Goal: Task Accomplishment & Management: Use online tool/utility

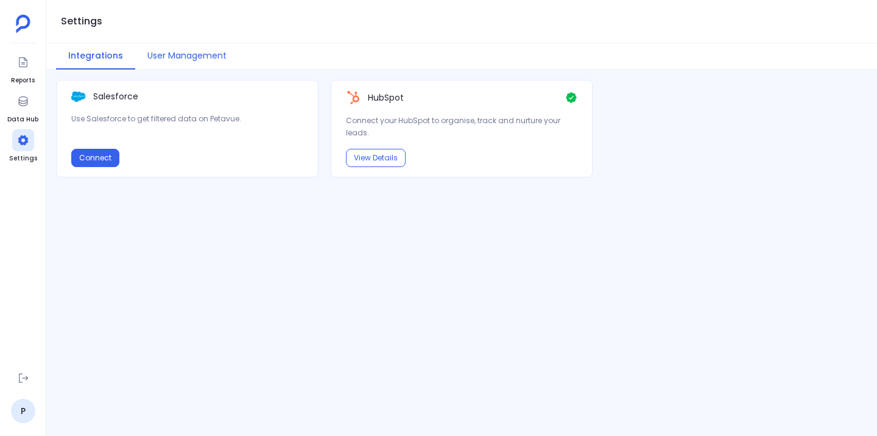
click at [336, 245] on div "Salesforce Use Salesforce to get filtered data on Petavue. Connect HubSpot Conn…" at bounding box center [461, 253] width 831 height 346
click at [17, 69] on div at bounding box center [23, 62] width 22 height 22
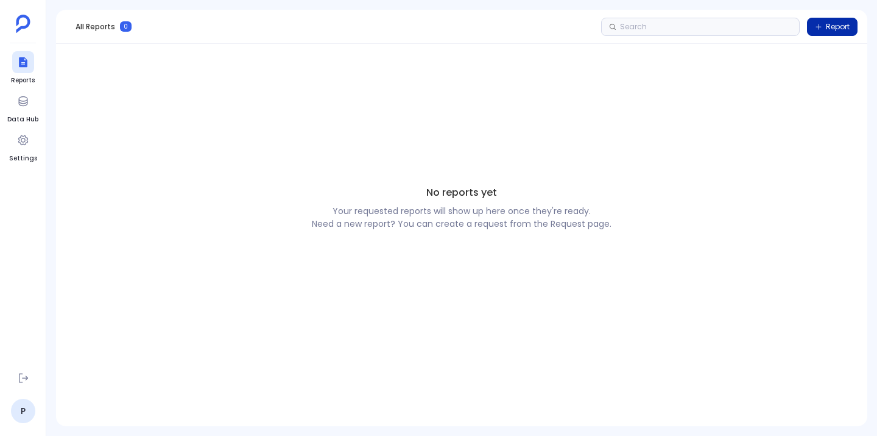
click at [832, 26] on span "Report" at bounding box center [838, 27] width 24 height 10
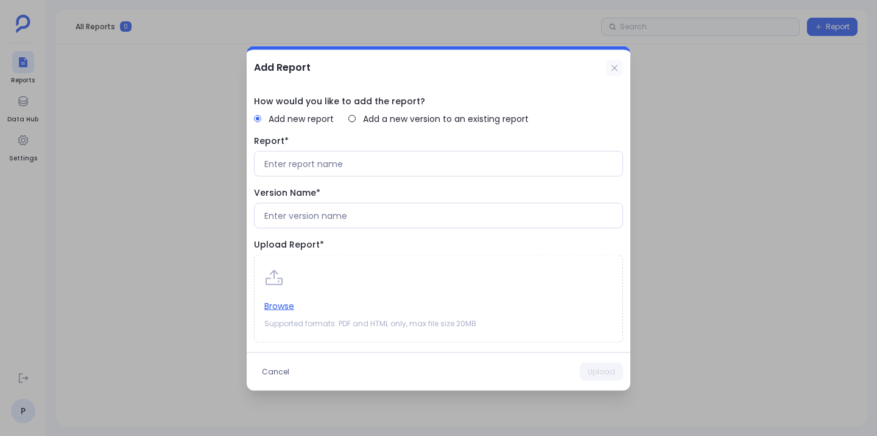
click at [616, 64] on icon at bounding box center [615, 68] width 10 height 10
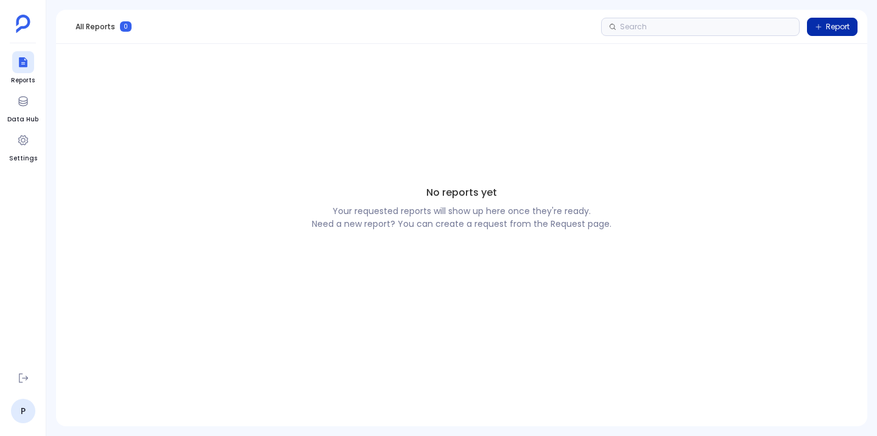
click at [838, 31] on span "Report" at bounding box center [838, 27] width 24 height 10
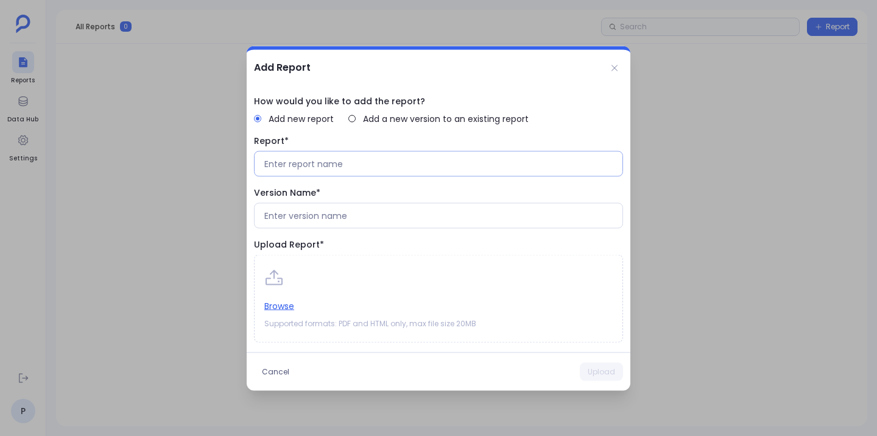
click at [338, 166] on input at bounding box center [438, 163] width 348 height 12
type input "Hubspot Engagement Validation"
click at [473, 217] on input at bounding box center [438, 215] width 348 height 12
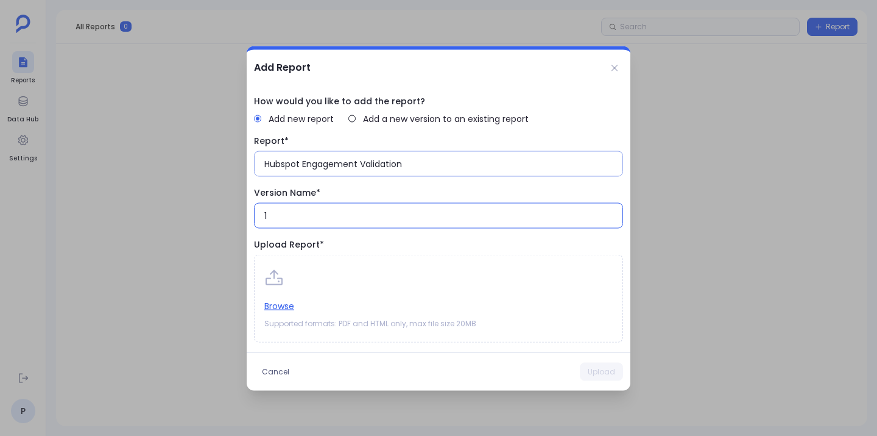
type input "1"
click at [360, 162] on input "Hubspot Engagement Validation" at bounding box center [438, 163] width 348 height 12
type input "Hubspot Engagement Data Mapping Validation"
click at [279, 305] on button "Browse" at bounding box center [279, 305] width 30 height 13
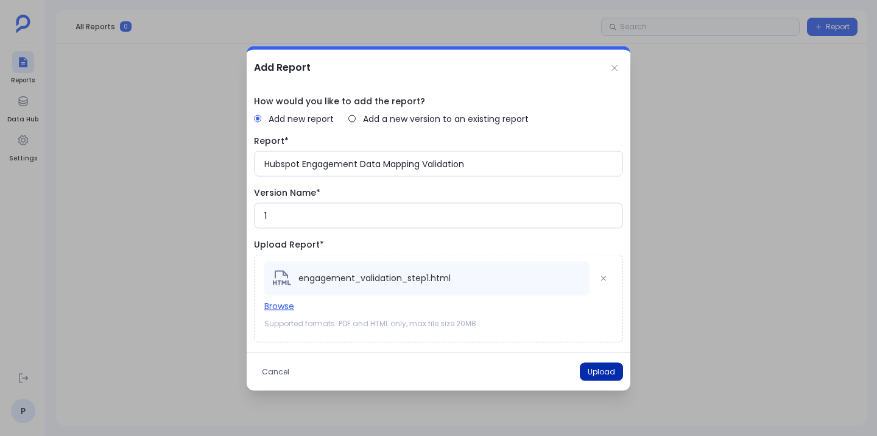
click at [602, 373] on button "Upload" at bounding box center [601, 371] width 43 height 18
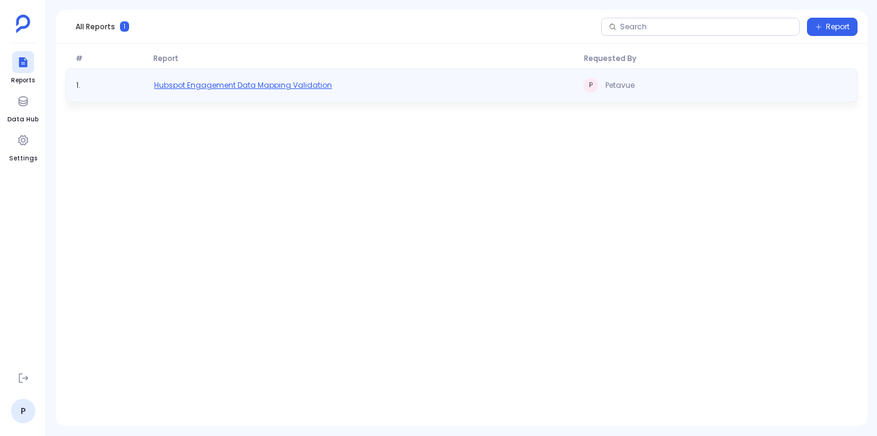
click at [252, 83] on span "Hubspot Engagement Data Mapping Validation" at bounding box center [243, 85] width 178 height 10
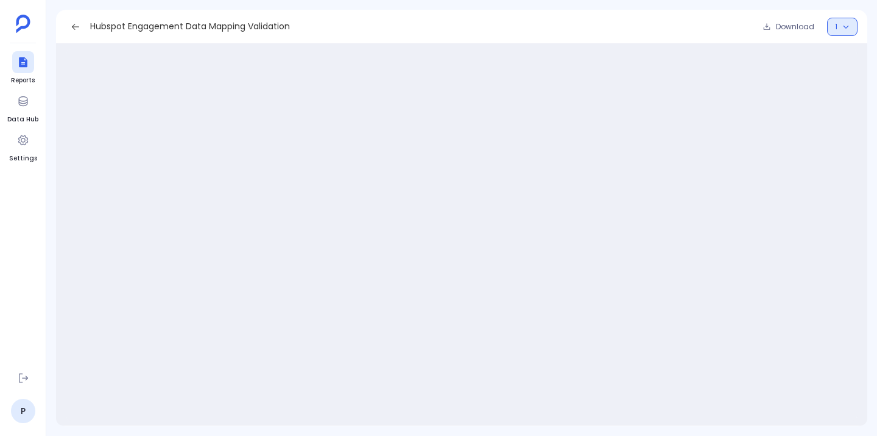
click at [843, 28] on icon "button" at bounding box center [846, 26] width 7 height 7
click at [604, 40] on div "Hubspot Engagement Data Mapping Validation Download 1" at bounding box center [461, 27] width 811 height 34
click at [839, 30] on span "1" at bounding box center [842, 27] width 15 height 10
click at [674, 46] on div at bounding box center [461, 234] width 811 height 381
click at [66, 16] on div "Hubspot Engagement Data Mapping Validation Download 1" at bounding box center [461, 27] width 811 height 34
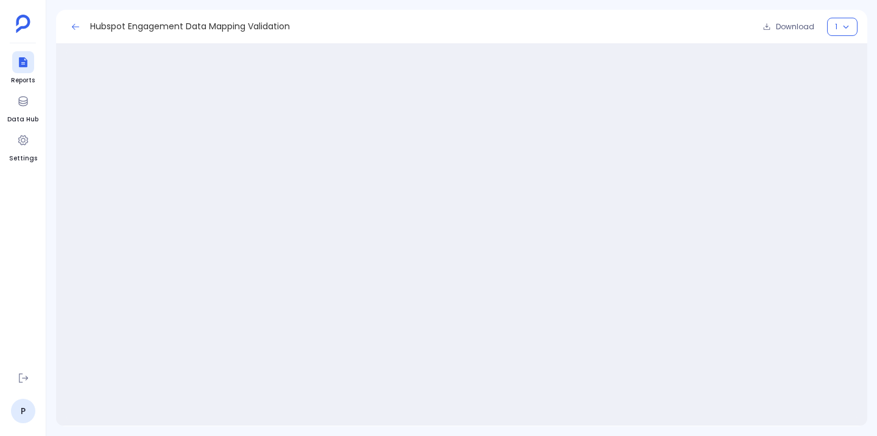
click at [71, 26] on icon at bounding box center [76, 27] width 10 height 10
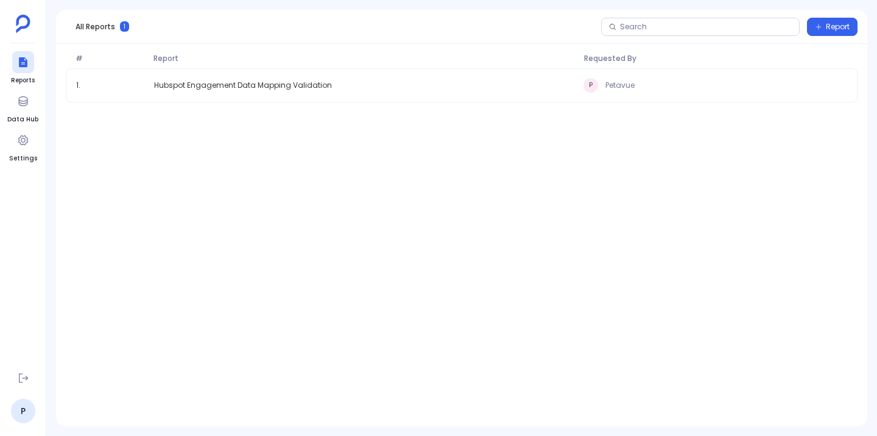
click at [264, 141] on div "1 . Hubspot Engagement Data Mapping Validation P Petavue" at bounding box center [461, 227] width 811 height 318
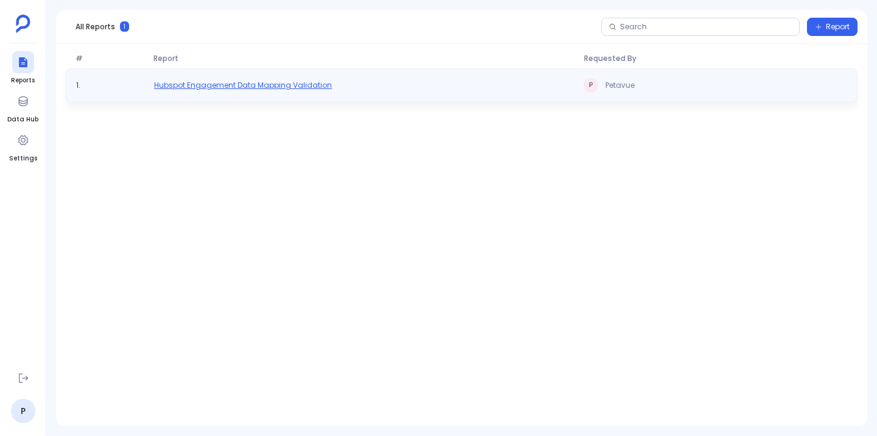
click at [236, 85] on span "Hubspot Engagement Data Mapping Validation" at bounding box center [243, 85] width 178 height 10
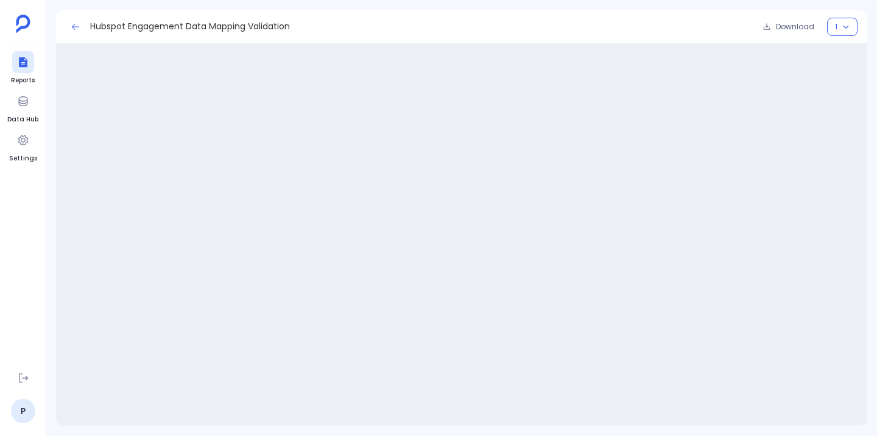
click at [77, 27] on icon at bounding box center [75, 26] width 7 height 6
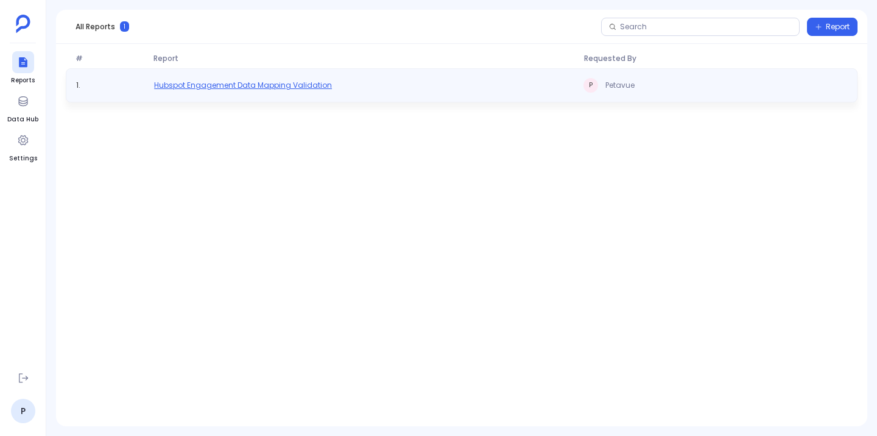
click at [279, 82] on span "Hubspot Engagement Data Mapping Validation" at bounding box center [243, 85] width 178 height 10
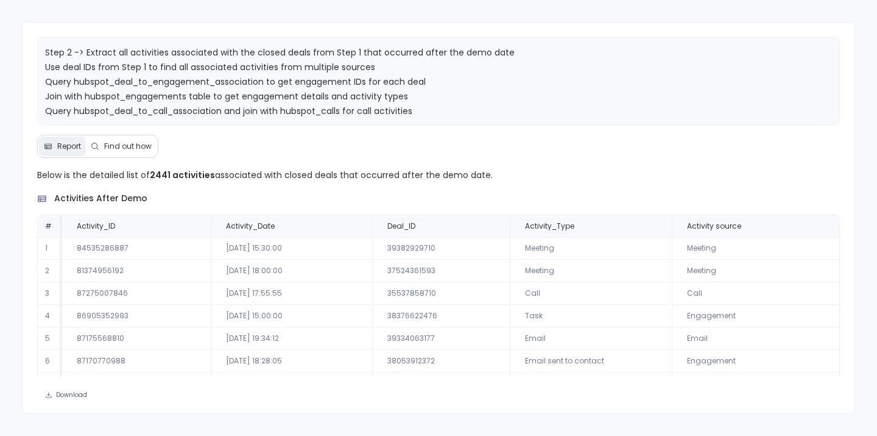
click at [740, 308] on td "Engagement" at bounding box center [756, 316] width 168 height 23
click at [280, 168] on p "Below is the detailed list of 2441 activities associated with closed deals that…" at bounding box center [439, 175] width 804 height 15
click at [821, 224] on icon at bounding box center [824, 225] width 7 height 7
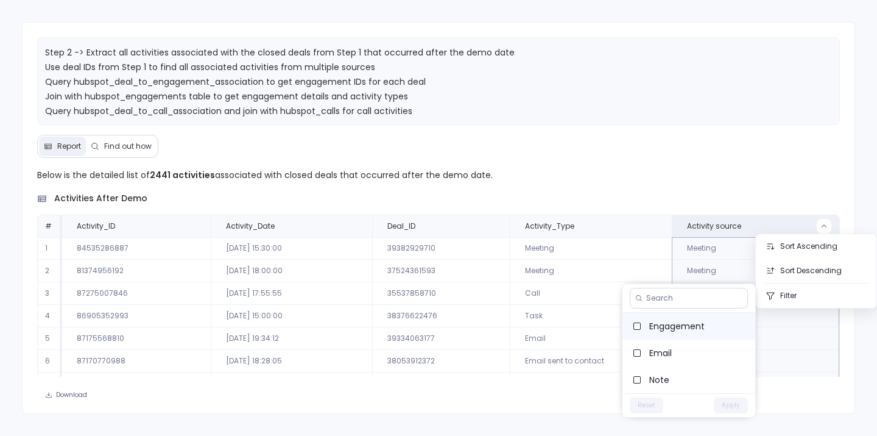
scroll to position [55, 0]
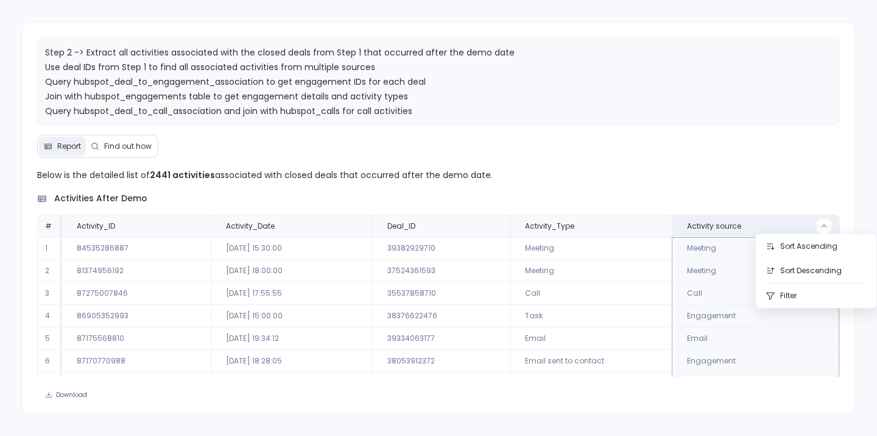
click at [716, 168] on p "Below is the detailed list of 2441 activities associated with closed deals that…" at bounding box center [439, 175] width 804 height 15
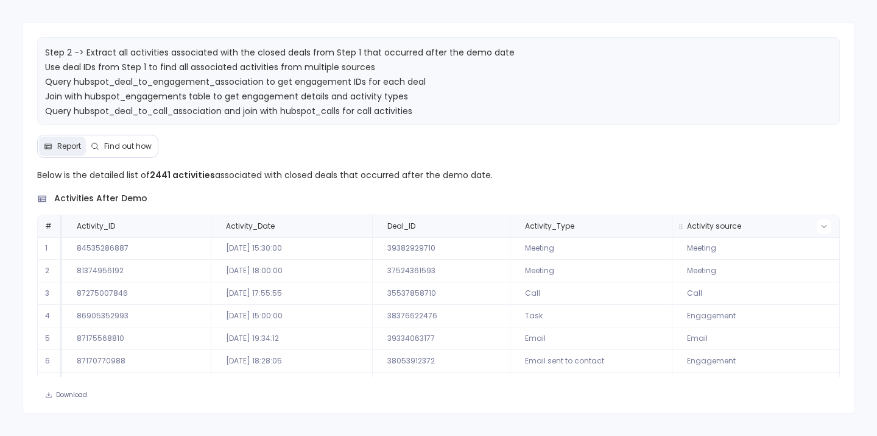
click at [821, 229] on icon at bounding box center [824, 225] width 7 height 7
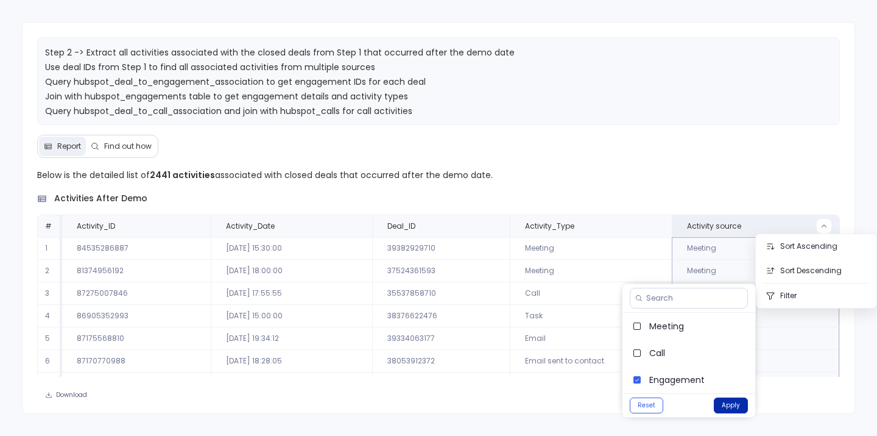
click at [720, 403] on button "Apply" at bounding box center [731, 405] width 34 height 16
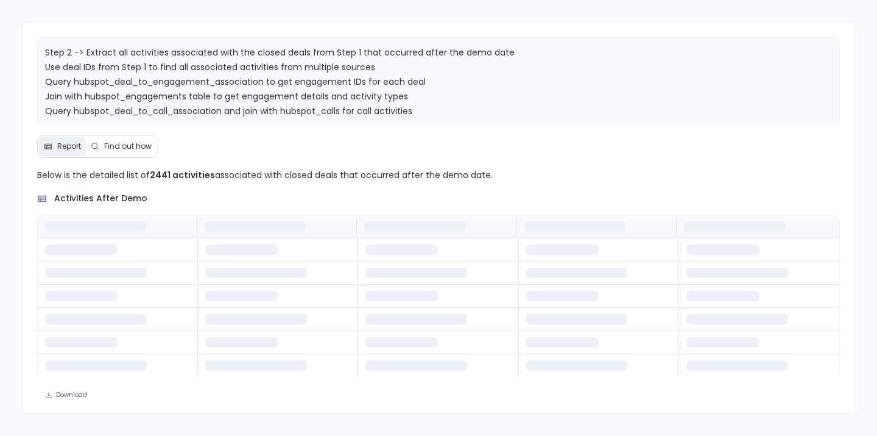
click at [490, 183] on div "Below is the detailed list of 2441 activities associated with closed deals that…" at bounding box center [439, 298] width 804 height 260
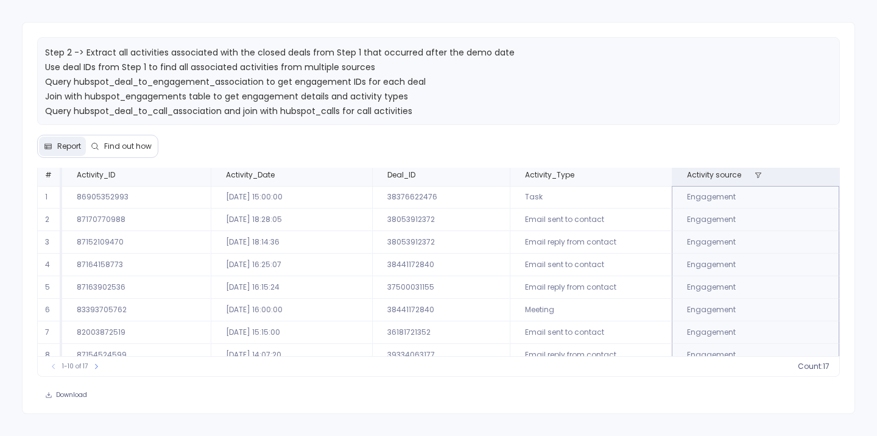
scroll to position [0, 0]
click at [756, 174] on icon at bounding box center [758, 174] width 7 height 7
click at [510, 153] on div "Step 2 -> Extract all activities associated with the closed deals from Step 1 t…" at bounding box center [439, 218] width 834 height 392
click at [92, 196] on td "86905352993" at bounding box center [136, 197] width 149 height 23
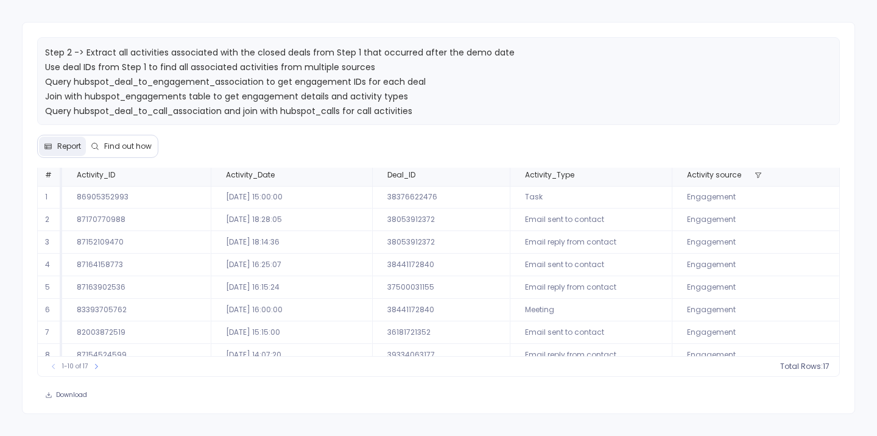
click at [193, 146] on div "Step 2 -> Extract all activities associated with the closed deals from Step 1 t…" at bounding box center [439, 218] width 834 height 392
click at [98, 197] on td "86905352993" at bounding box center [136, 197] width 149 height 23
copy td "86905352993"
click at [197, 176] on icon at bounding box center [195, 174] width 7 height 7
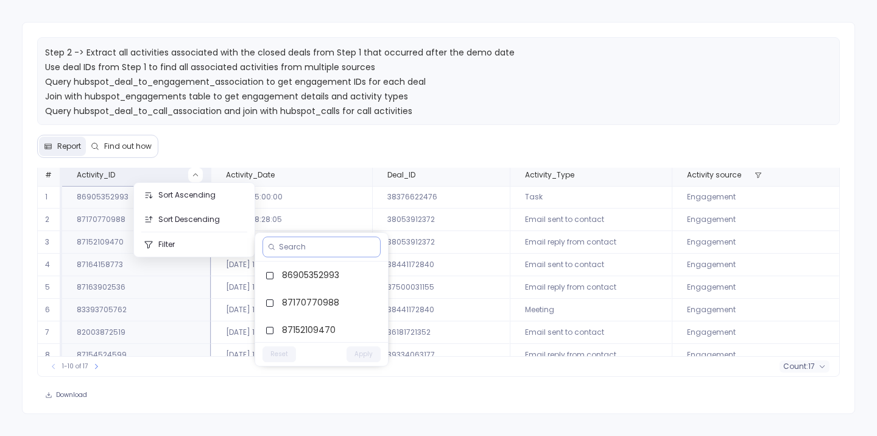
click at [288, 250] on input at bounding box center [327, 247] width 96 height 10
paste input "86905352993"
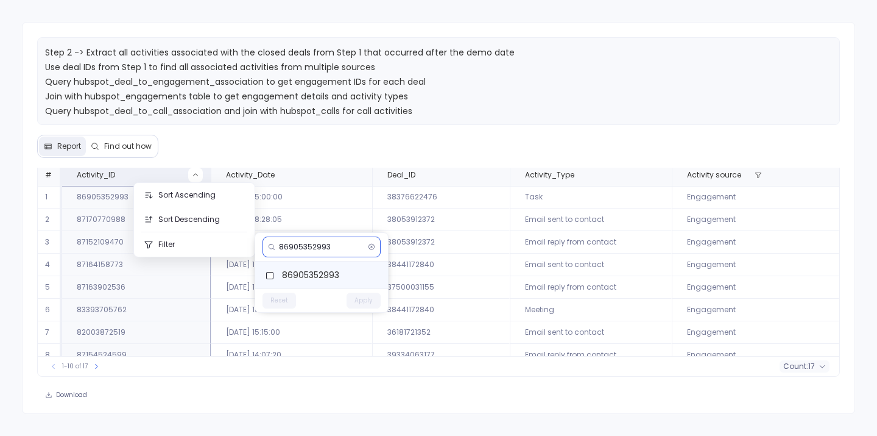
type input "86905352993"
click at [367, 304] on button "Apply" at bounding box center [364, 300] width 34 height 16
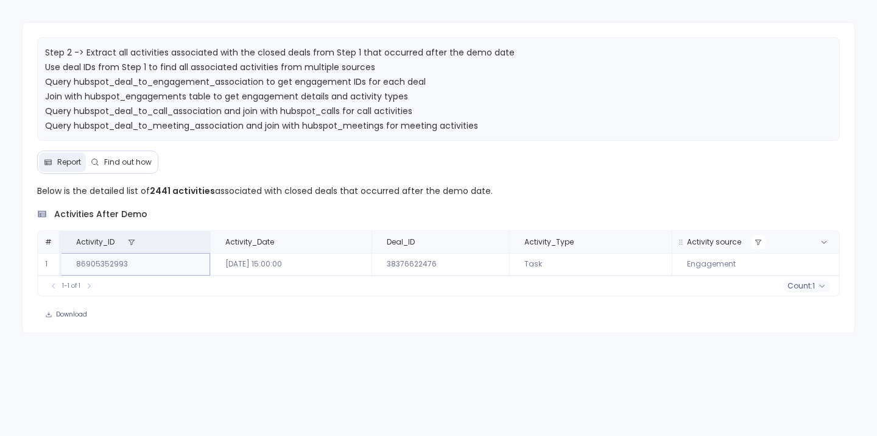
click at [758, 239] on icon at bounding box center [758, 241] width 6 height 5
click at [652, 369] on button "Reset" at bounding box center [647, 367] width 34 height 16
click at [730, 365] on button "Apply" at bounding box center [731, 367] width 34 height 16
click at [316, 365] on div "Step 2 -> Extract all activities associated with the closed deals from Step 1 t…" at bounding box center [438, 218] width 877 height 436
click at [409, 265] on td "38376622476" at bounding box center [441, 264] width 138 height 23
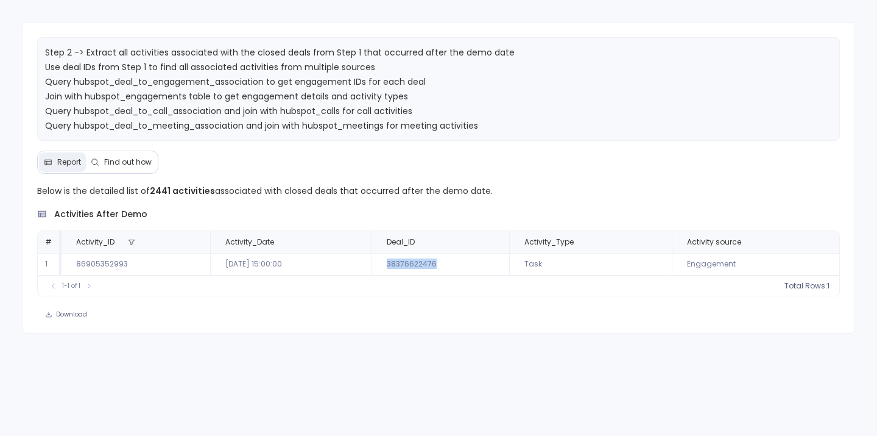
click at [409, 265] on td "38376622476" at bounding box center [441, 264] width 138 height 23
copy td "38376622476"
click at [129, 242] on icon at bounding box center [131, 241] width 7 height 7
click at [274, 363] on button "Reset" at bounding box center [280, 367] width 34 height 16
click at [359, 368] on button "Apply" at bounding box center [364, 367] width 34 height 16
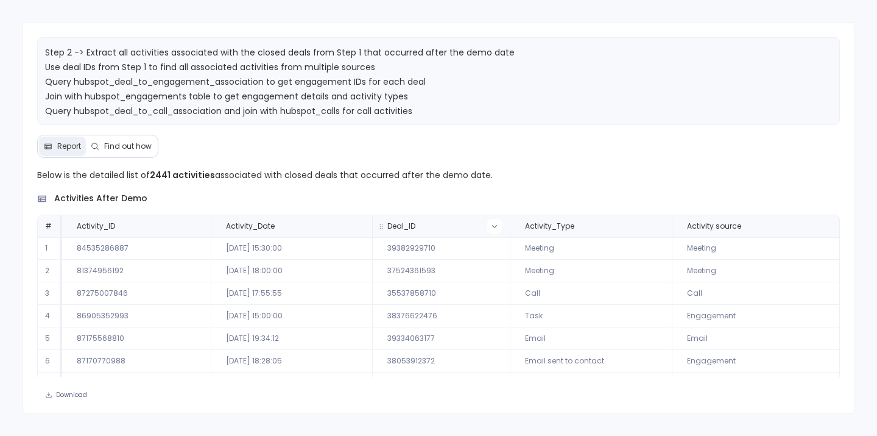
click at [494, 224] on icon at bounding box center [494, 225] width 7 height 7
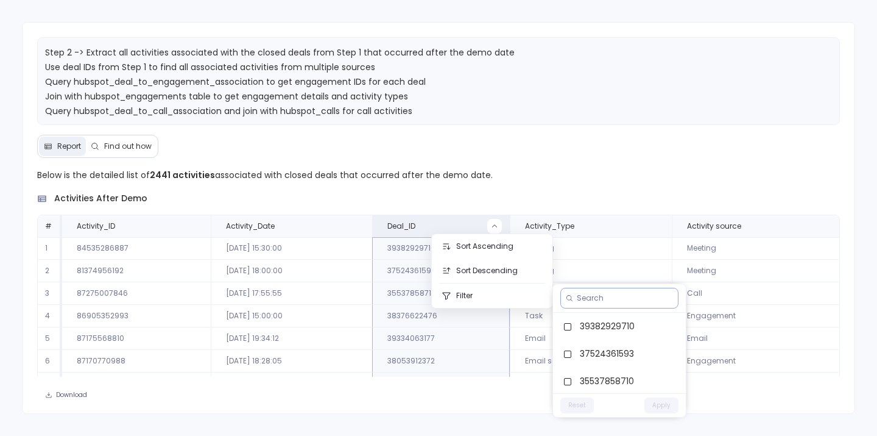
click at [588, 300] on input at bounding box center [625, 298] width 96 height 10
paste input "38376622476"
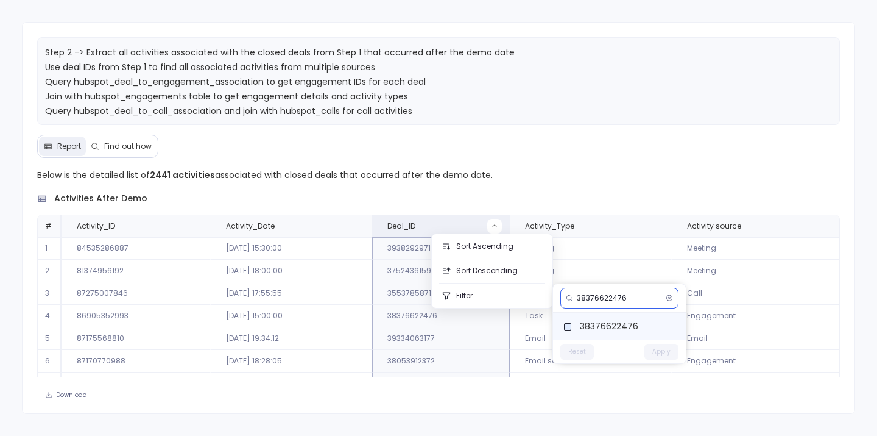
type input "38376622476"
click at [657, 353] on button "Apply" at bounding box center [662, 352] width 34 height 16
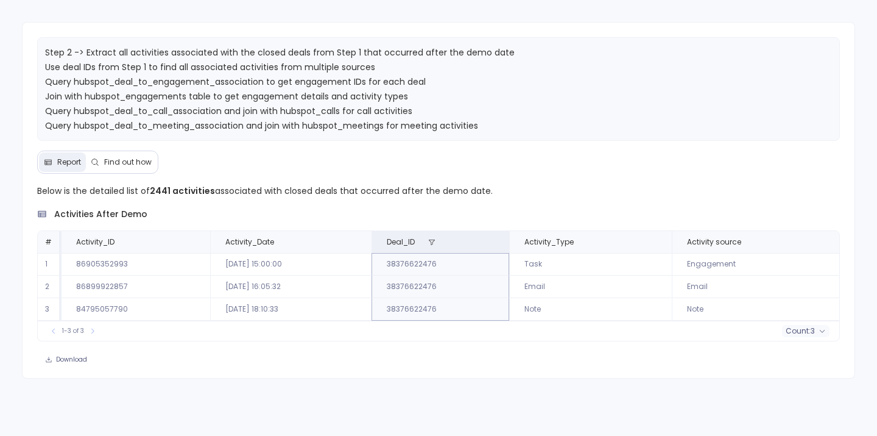
click at [272, 100] on span "Step 2 -> Extract all activities associated with the closed deals from Step 1 t…" at bounding box center [280, 118] width 470 height 144
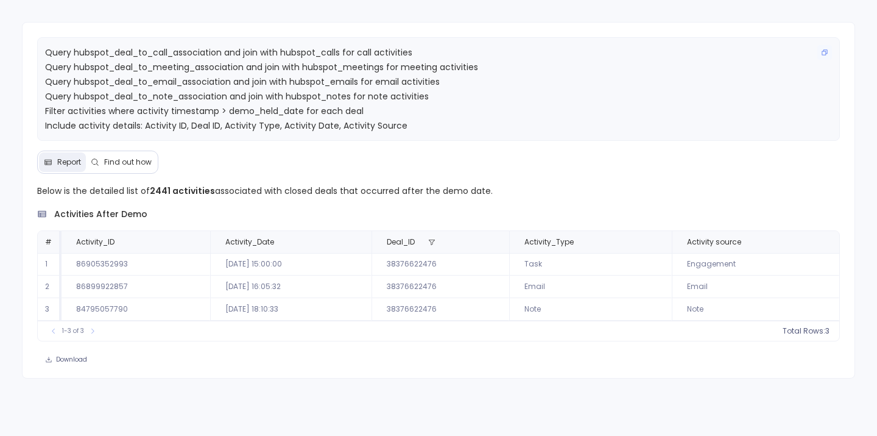
scroll to position [63, 0]
click at [530, 123] on p "Step 2 -> Extract all activities associated with the closed deals from Step 1 t…" at bounding box center [439, 60] width 788 height 146
click at [123, 166] on span "Find out how" at bounding box center [128, 162] width 48 height 10
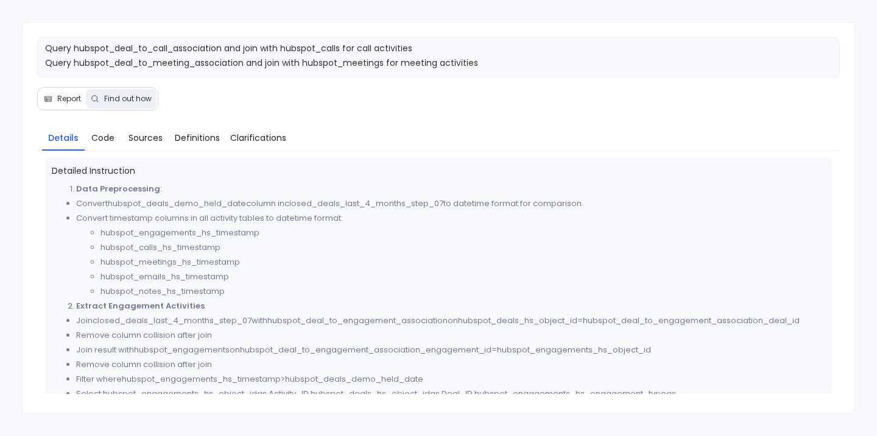
scroll to position [0, 0]
click at [198, 138] on span "Definitions" at bounding box center [197, 137] width 45 height 13
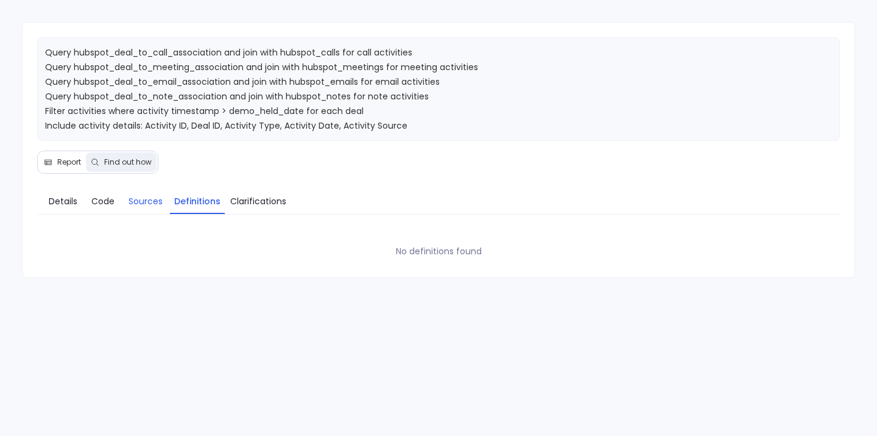
click at [145, 205] on span "Sources" at bounding box center [146, 200] width 34 height 13
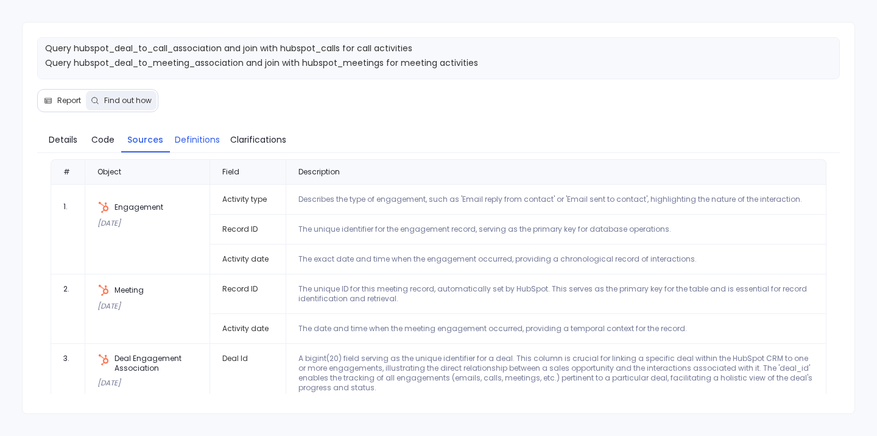
click at [195, 143] on span "Definitions" at bounding box center [197, 139] width 45 height 13
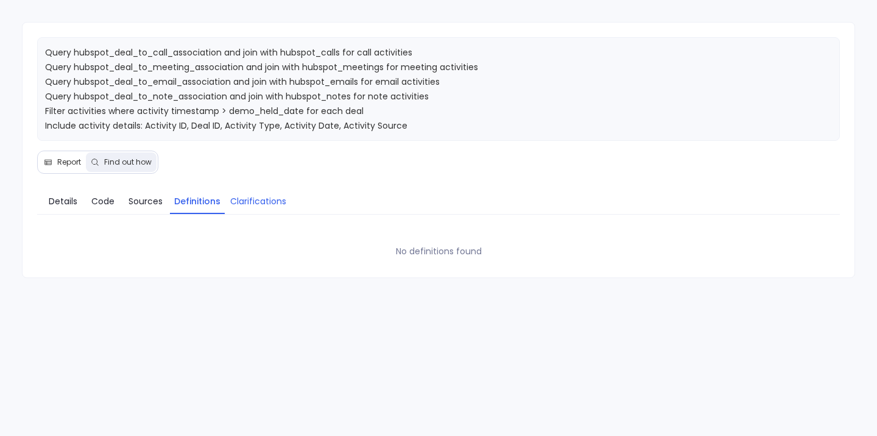
click at [257, 202] on span "Clarifications" at bounding box center [258, 200] width 56 height 13
click at [65, 204] on span "Details" at bounding box center [63, 200] width 29 height 13
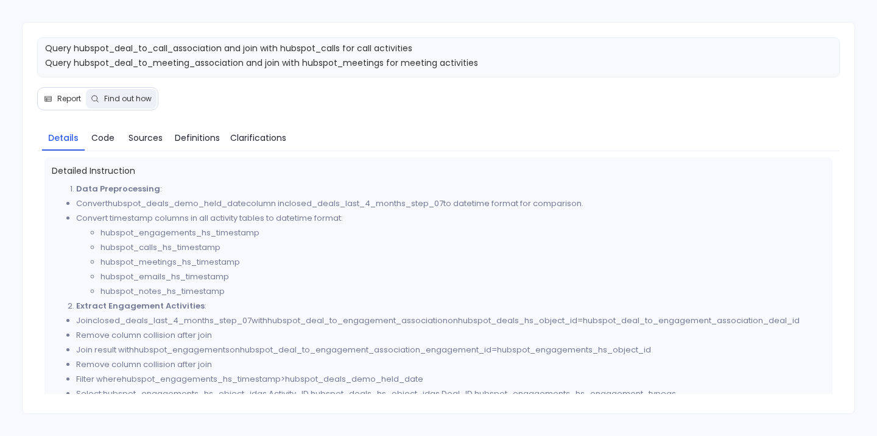
click at [62, 94] on span "Report" at bounding box center [69, 99] width 24 height 10
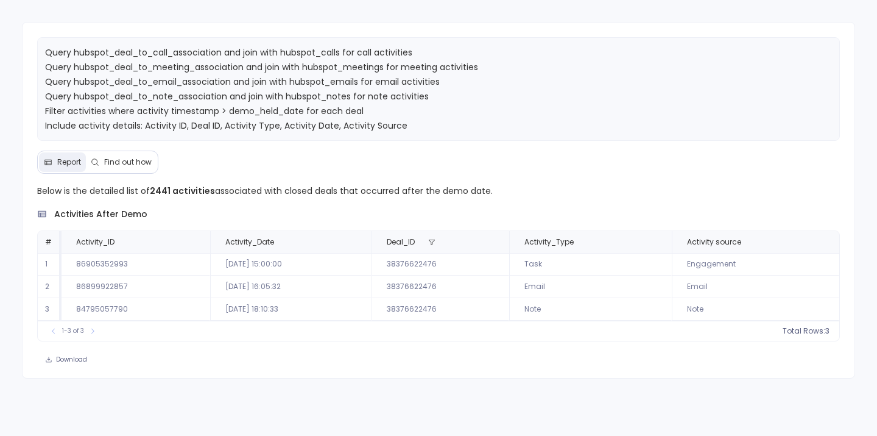
click at [774, 193] on p "Below is the detailed list of 2441 activities associated with closed deals that…" at bounding box center [439, 190] width 804 height 15
click at [823, 241] on icon at bounding box center [824, 241] width 7 height 7
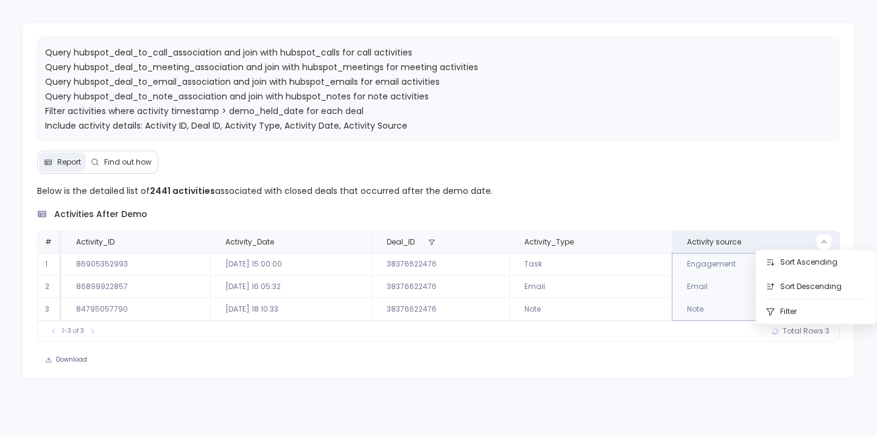
click at [706, 166] on div "Step 2 -> Extract all activities associated with the closed deals from Step 1 t…" at bounding box center [439, 200] width 834 height 356
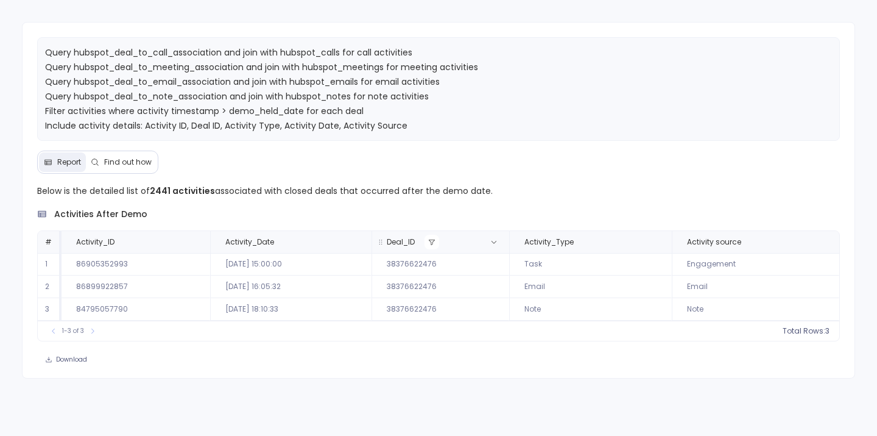
click at [430, 241] on icon at bounding box center [431, 241] width 7 height 7
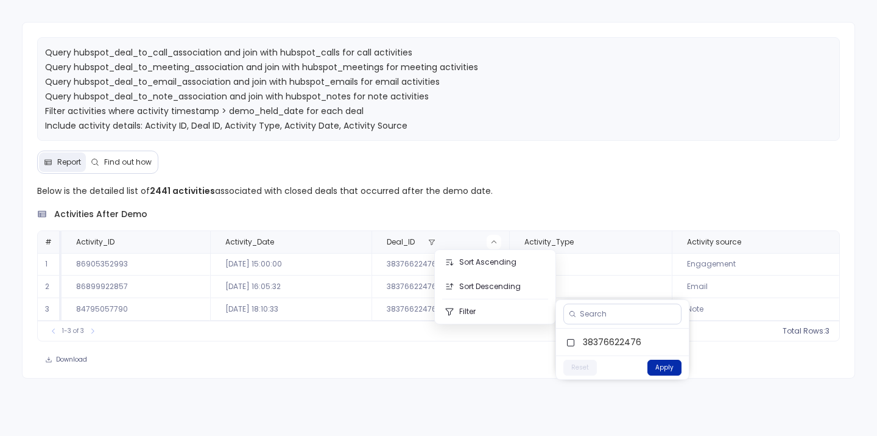
click at [674, 373] on button "Apply" at bounding box center [665, 367] width 34 height 16
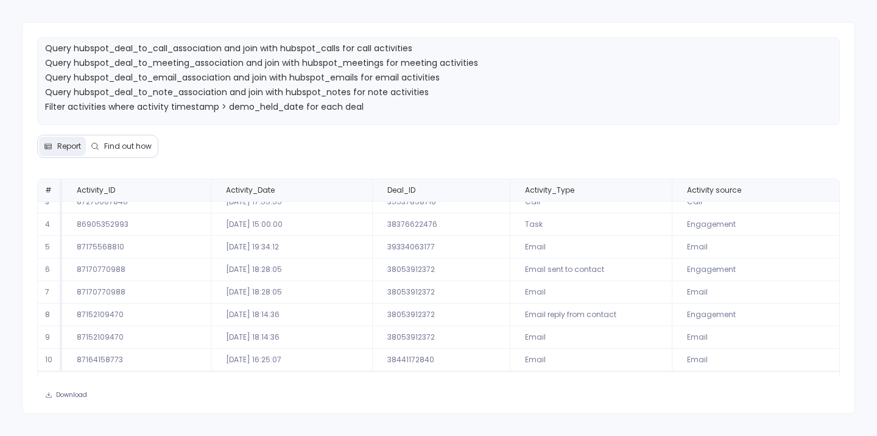
scroll to position [48, 0]
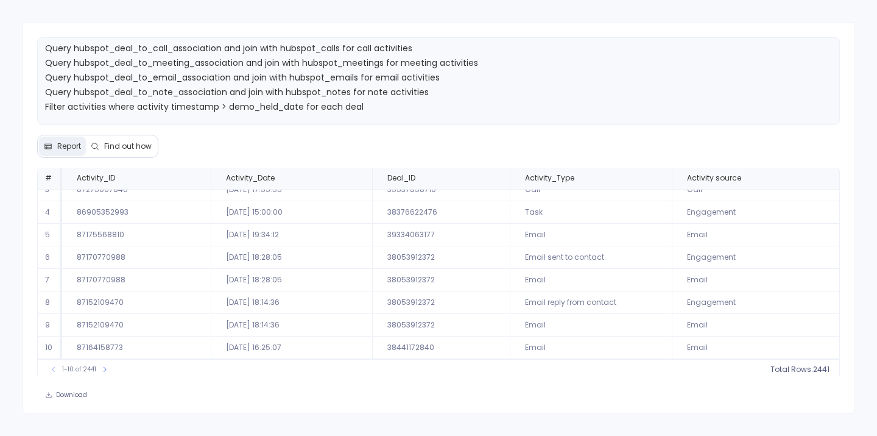
click at [417, 256] on td "38053912372" at bounding box center [441, 257] width 138 height 23
copy td "38053912372"
click at [491, 178] on icon at bounding box center [494, 177] width 7 height 7
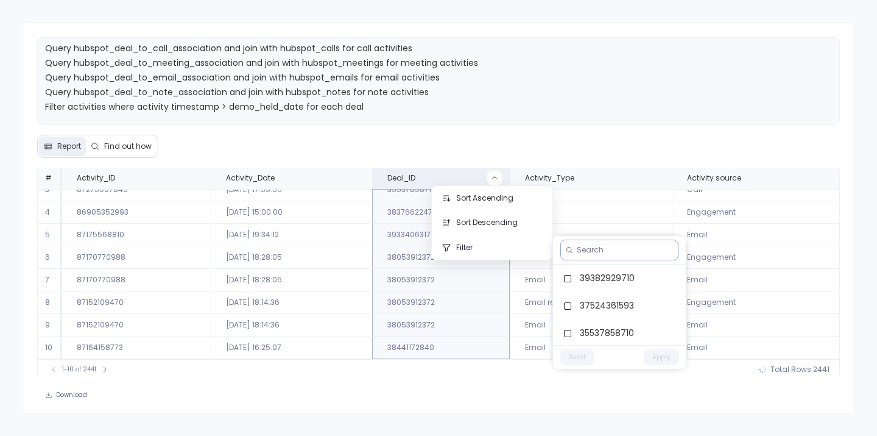
click at [610, 252] on input at bounding box center [625, 250] width 96 height 10
paste input "38053912372"
type input "38053912372"
click at [662, 310] on button "Apply" at bounding box center [662, 303] width 34 height 16
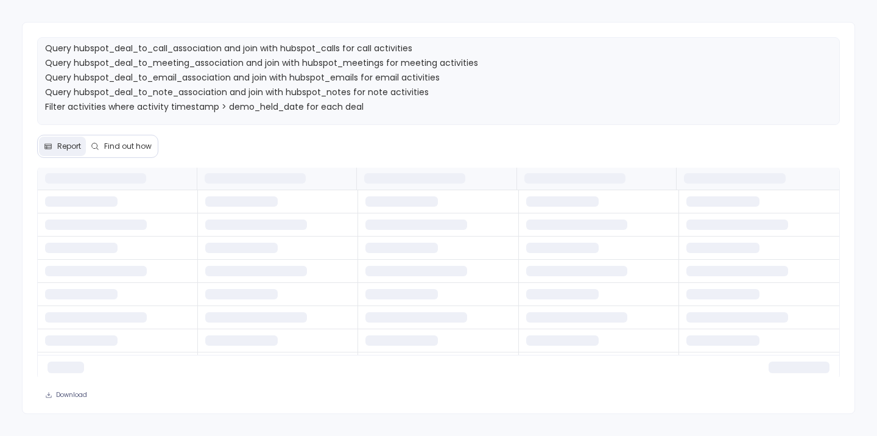
scroll to position [0, 0]
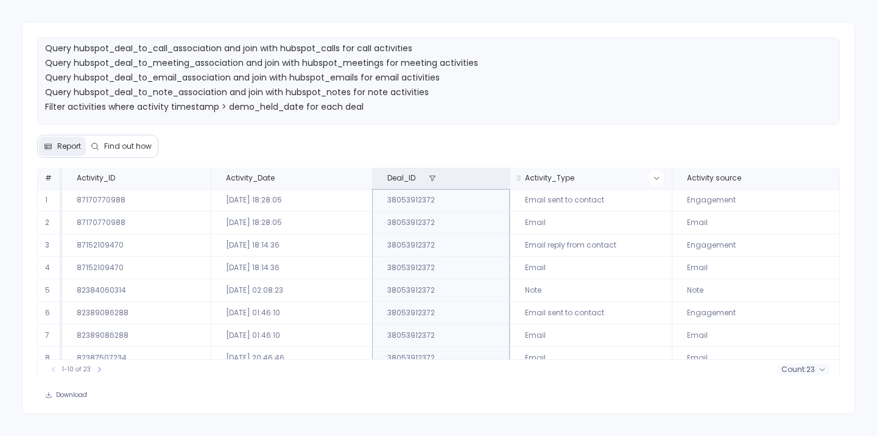
click at [653, 176] on icon at bounding box center [656, 177] width 7 height 7
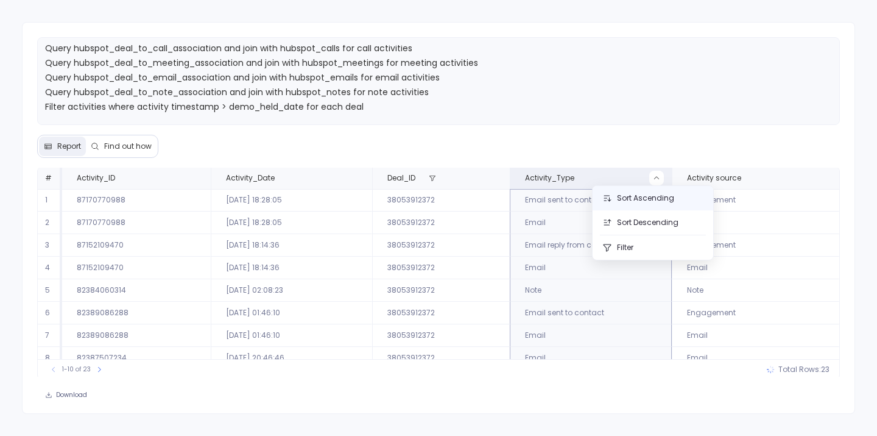
click at [643, 196] on button "Sort Ascending" at bounding box center [653, 198] width 121 height 24
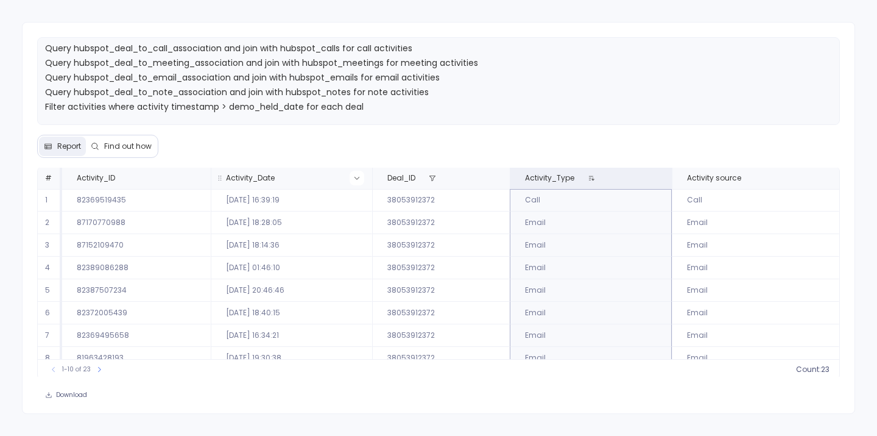
click at [358, 178] on icon at bounding box center [356, 177] width 7 height 7
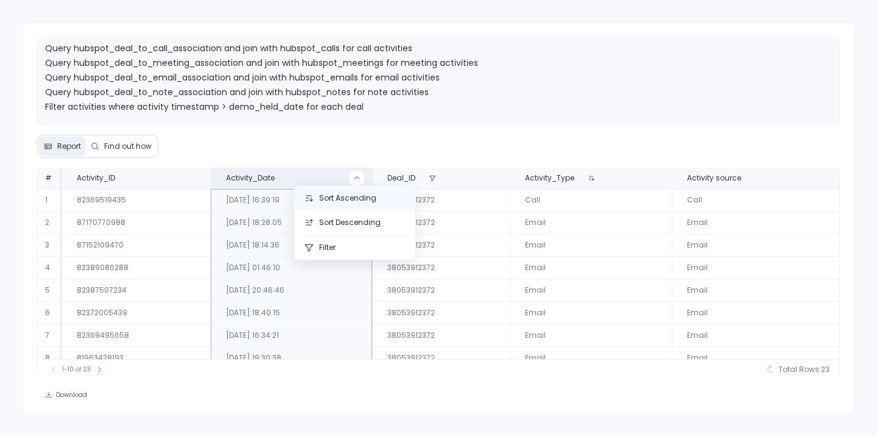
click at [356, 196] on button "Sort Ascending" at bounding box center [355, 198] width 121 height 24
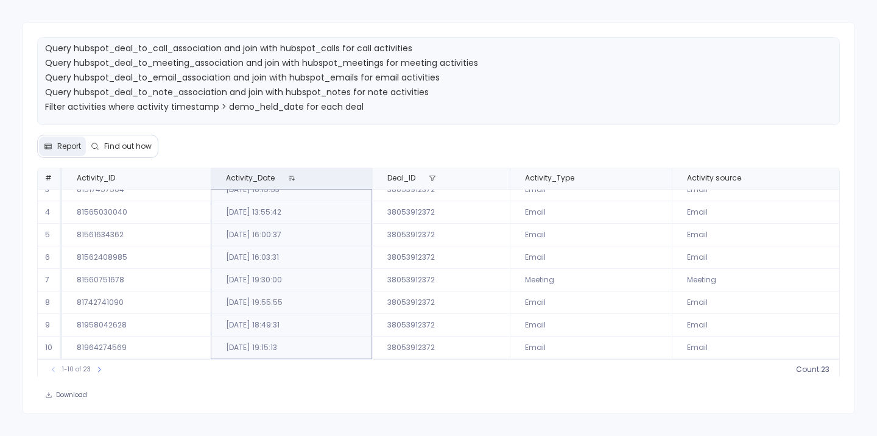
scroll to position [55, 0]
click at [98, 371] on icon at bounding box center [99, 369] width 3 height 5
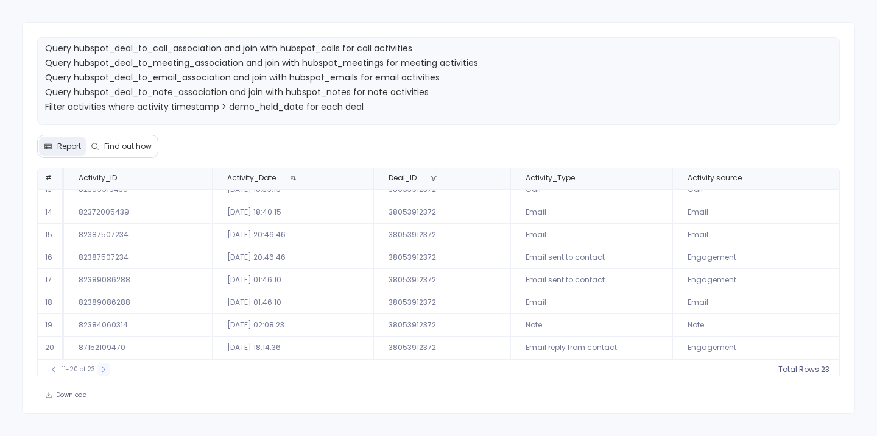
click at [102, 369] on icon at bounding box center [103, 369] width 7 height 7
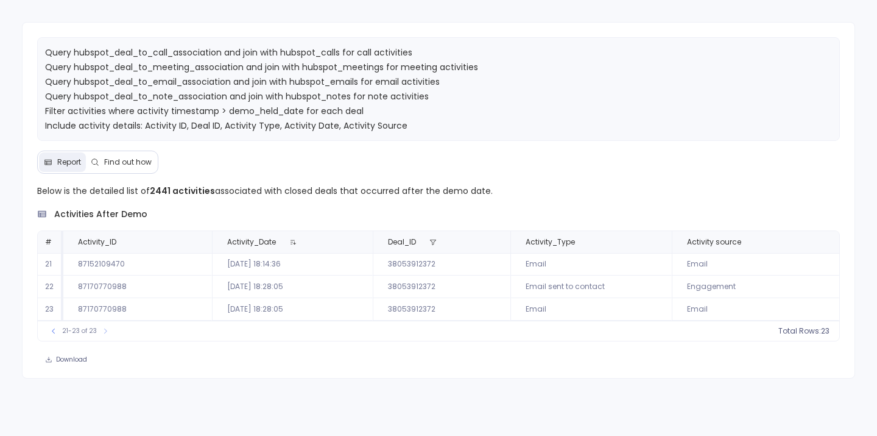
drag, startPoint x: 266, startPoint y: 288, endPoint x: 315, endPoint y: 311, distance: 54.5
click at [315, 311] on tbody "21 87152109470 2025-08-25 18:14:36 38053912372 Email Email 22 87170770988 2025-…" at bounding box center [439, 287] width 802 height 68
click at [315, 311] on td "2025-08-25 18:28:05" at bounding box center [292, 309] width 161 height 23
click at [56, 328] on icon at bounding box center [53, 330] width 7 height 7
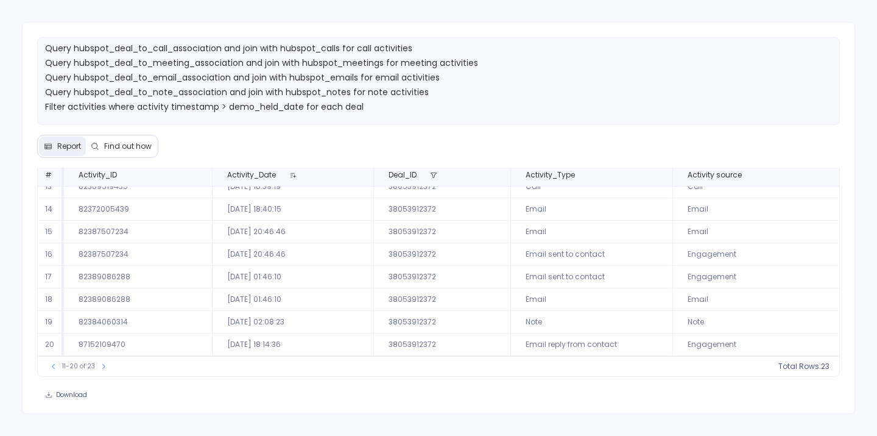
scroll to position [51, 0]
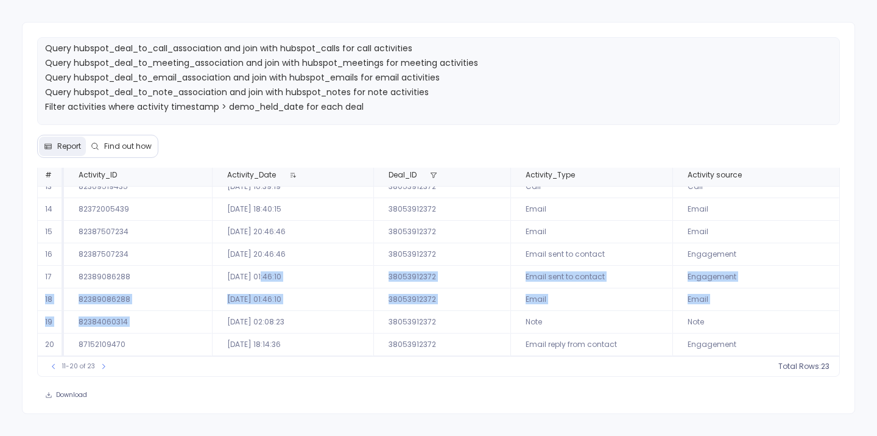
drag, startPoint x: 266, startPoint y: 277, endPoint x: 331, endPoint y: 311, distance: 73.6
click at [331, 311] on tbody "11 81963428193 2025-06-23 19:30:38 38053912372 Email Email 12 82369495658 2025-…" at bounding box center [439, 242] width 802 height 225
click at [270, 295] on td "2025-07-01 01:46:10" at bounding box center [292, 299] width 161 height 23
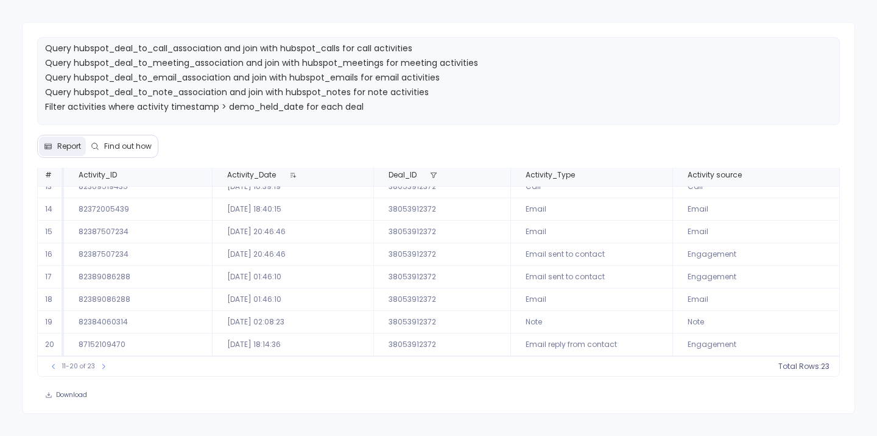
drag, startPoint x: 293, startPoint y: 229, endPoint x: 306, endPoint y: 253, distance: 27.5
click at [306, 253] on tbody "11 81963428193 2025-06-23 19:30:38 38053912372 Email Email 12 82369495658 2025-…" at bounding box center [439, 242] width 802 height 225
click at [306, 253] on td "2025-06-30 20:46:46" at bounding box center [292, 254] width 161 height 23
click at [53, 364] on icon at bounding box center [53, 365] width 7 height 7
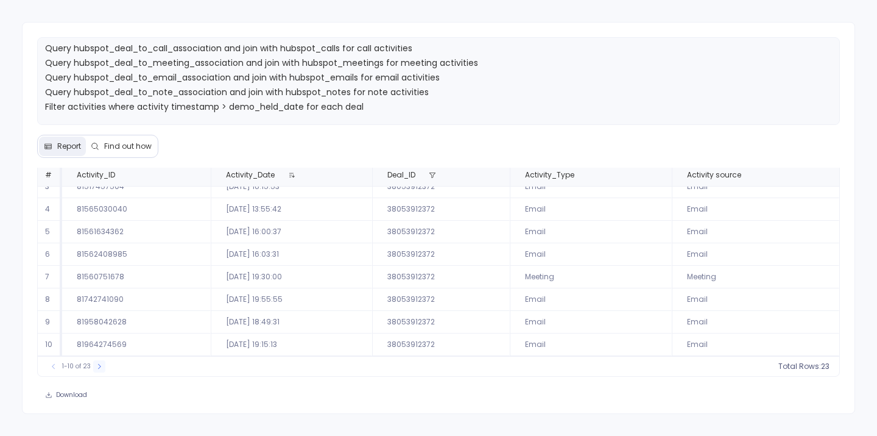
click at [101, 367] on icon at bounding box center [99, 365] width 7 height 7
drag, startPoint x: 82, startPoint y: 276, endPoint x: 133, endPoint y: 279, distance: 51.9
click at [133, 279] on td "82389086288" at bounding box center [138, 277] width 149 height 23
drag, startPoint x: 84, startPoint y: 299, endPoint x: 127, endPoint y: 299, distance: 42.6
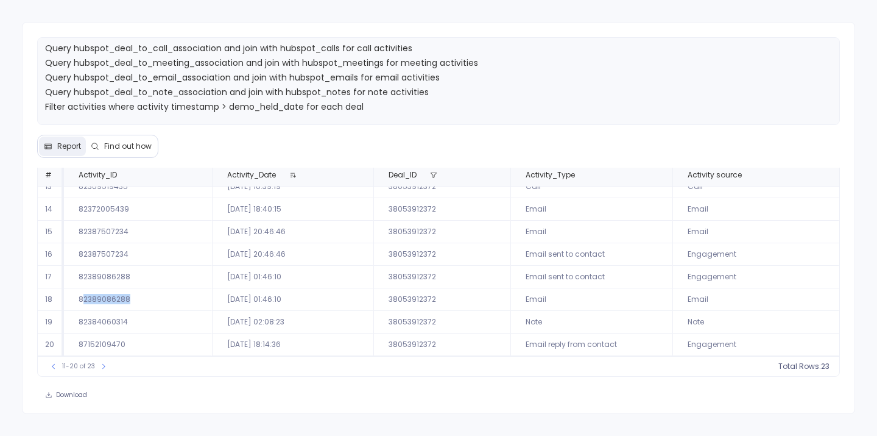
click at [127, 299] on td "82389086288" at bounding box center [138, 299] width 149 height 23
click at [200, 385] on div "Below is the detailed list of 2441 activities associated with closed deals that…" at bounding box center [439, 286] width 833 height 236
click at [100, 367] on icon at bounding box center [103, 365] width 7 height 7
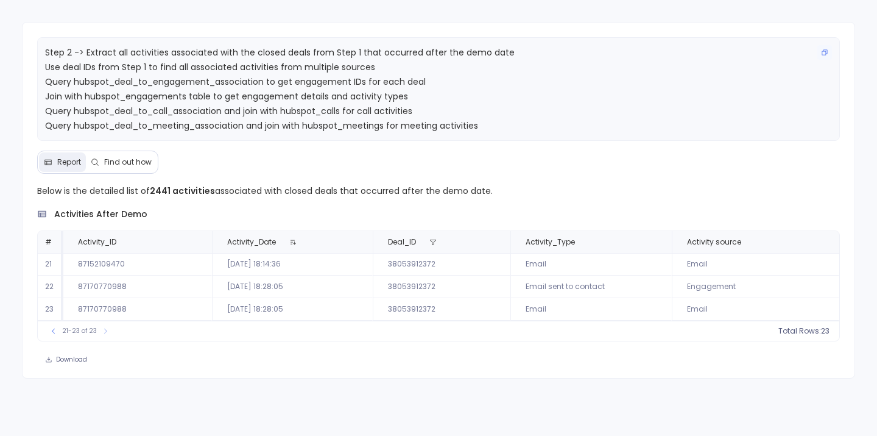
scroll to position [0, 0]
click at [128, 152] on button "Find out how" at bounding box center [121, 161] width 71 height 19
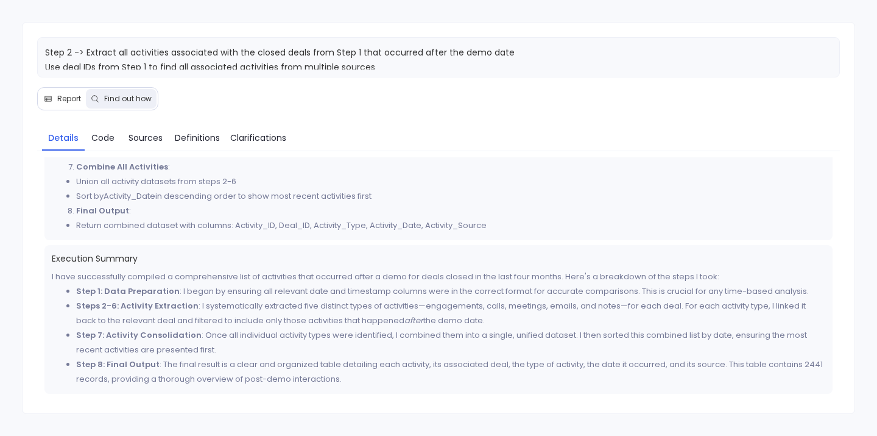
scroll to position [709, 0]
click at [67, 102] on span "Report" at bounding box center [69, 99] width 24 height 10
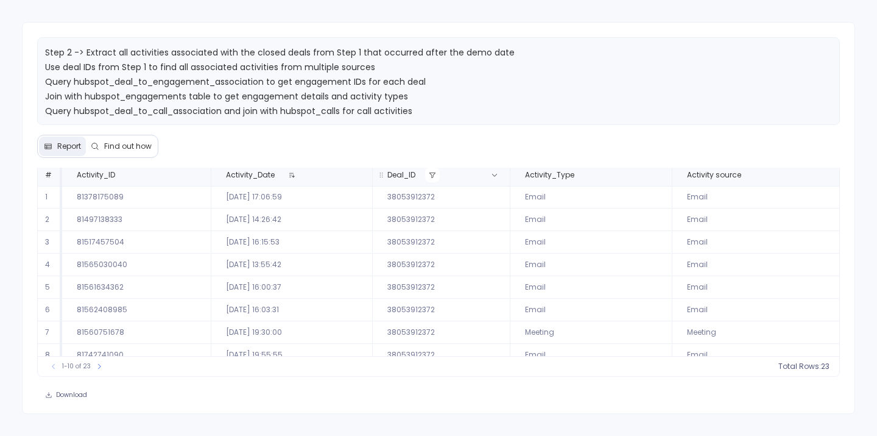
scroll to position [0, 0]
click at [99, 193] on td "81378175089" at bounding box center [136, 197] width 149 height 23
copy td "81378175089"
click at [198, 174] on icon at bounding box center [195, 174] width 7 height 7
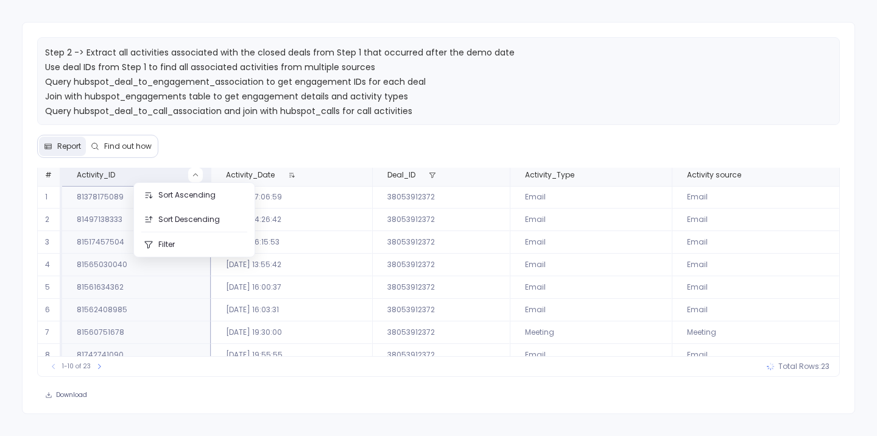
click at [206, 153] on div "Step 2 -> Extract all activities associated with the closed deals from Step 1 t…" at bounding box center [439, 218] width 834 height 392
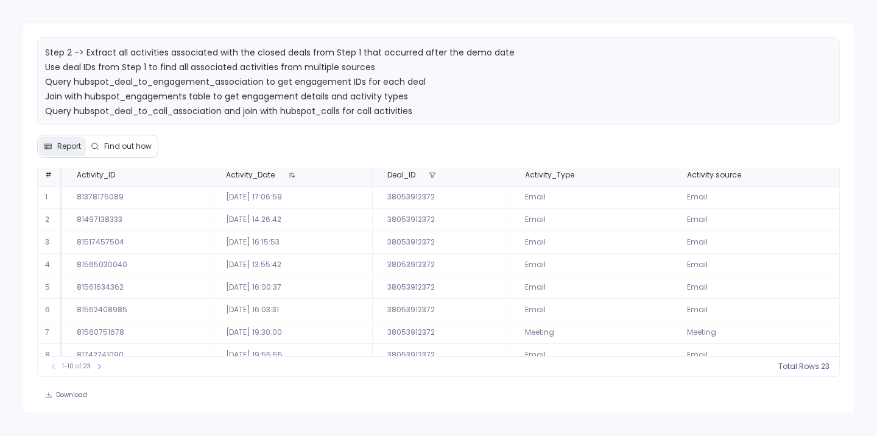
click at [103, 201] on td "81378175089" at bounding box center [136, 197] width 149 height 23
copy td "81378175089"
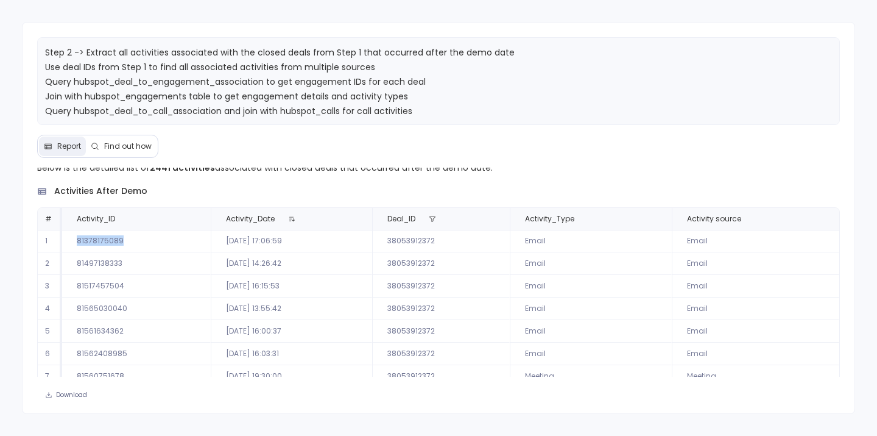
scroll to position [7, 0]
click at [93, 242] on td "81378175089" at bounding box center [136, 241] width 149 height 23
click at [269, 177] on div "Below is the detailed list of 2441 activities associated with closed deals that…" at bounding box center [439, 291] width 804 height 260
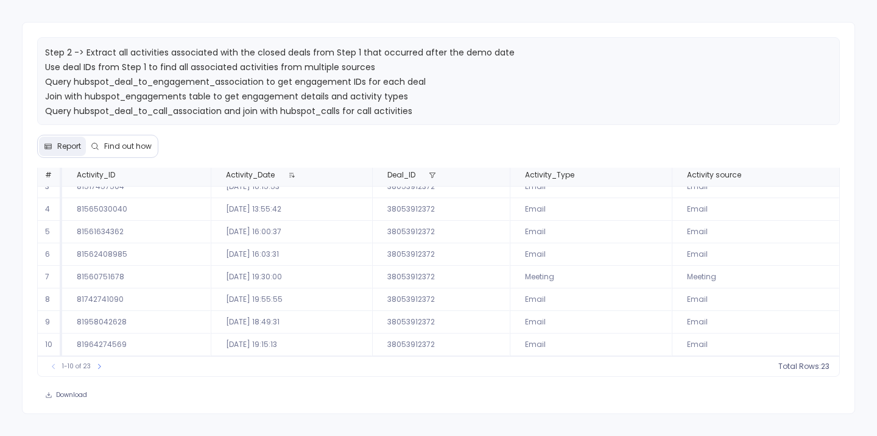
scroll to position [51, 0]
click at [97, 366] on icon at bounding box center [99, 365] width 7 height 7
click at [111, 273] on td "82389086288" at bounding box center [138, 277] width 149 height 23
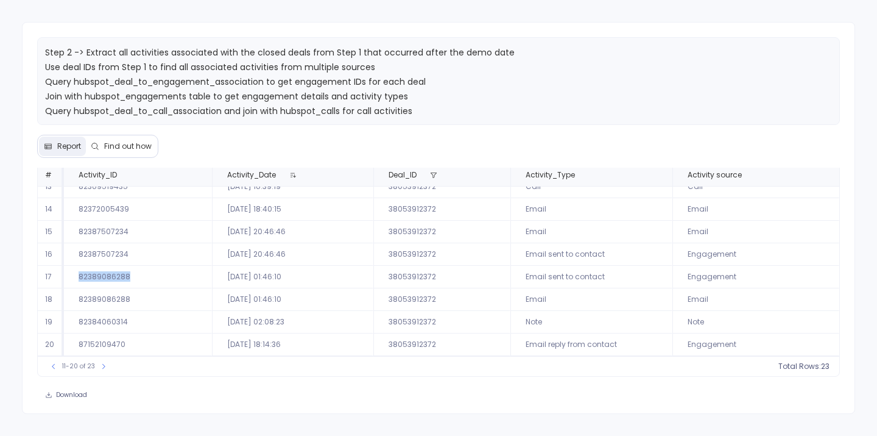
copy td "82389086288"
click at [187, 372] on div "11-20 of 23 Total Rows: 23" at bounding box center [439, 366] width 802 height 20
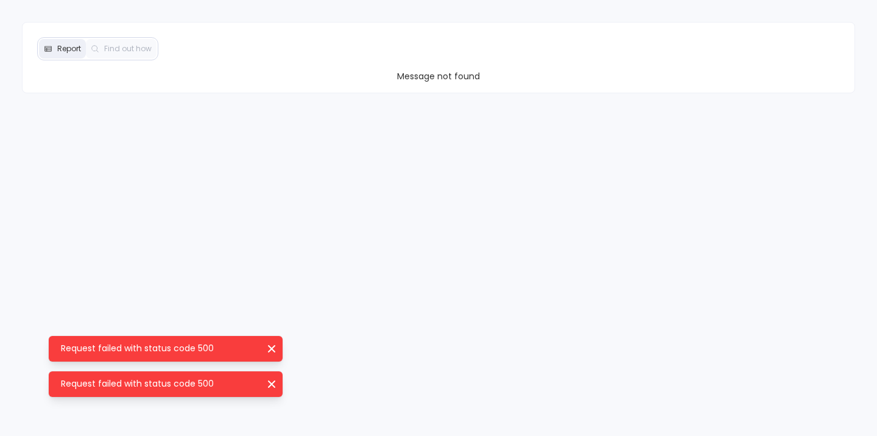
click at [269, 350] on icon "Request failed with status code 500" at bounding box center [272, 348] width 12 height 12
click at [272, 347] on icon "Request failed with status code 500" at bounding box center [272, 348] width 12 height 12
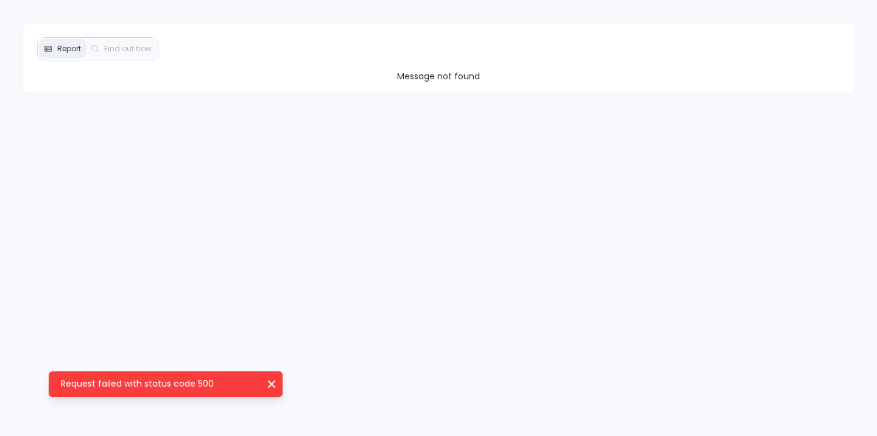
click at [272, 381] on icon "Request failed with status code 500" at bounding box center [272, 384] width 12 height 12
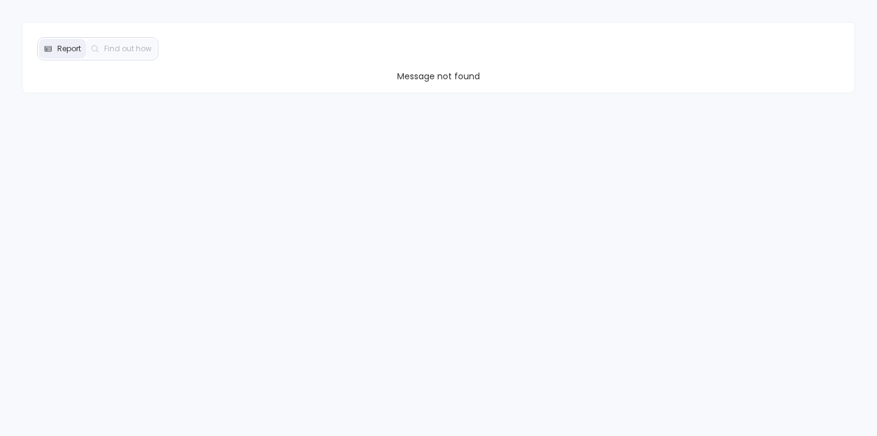
click at [65, 51] on span "Report" at bounding box center [69, 49] width 24 height 10
